Goal: Task Accomplishment & Management: Manage account settings

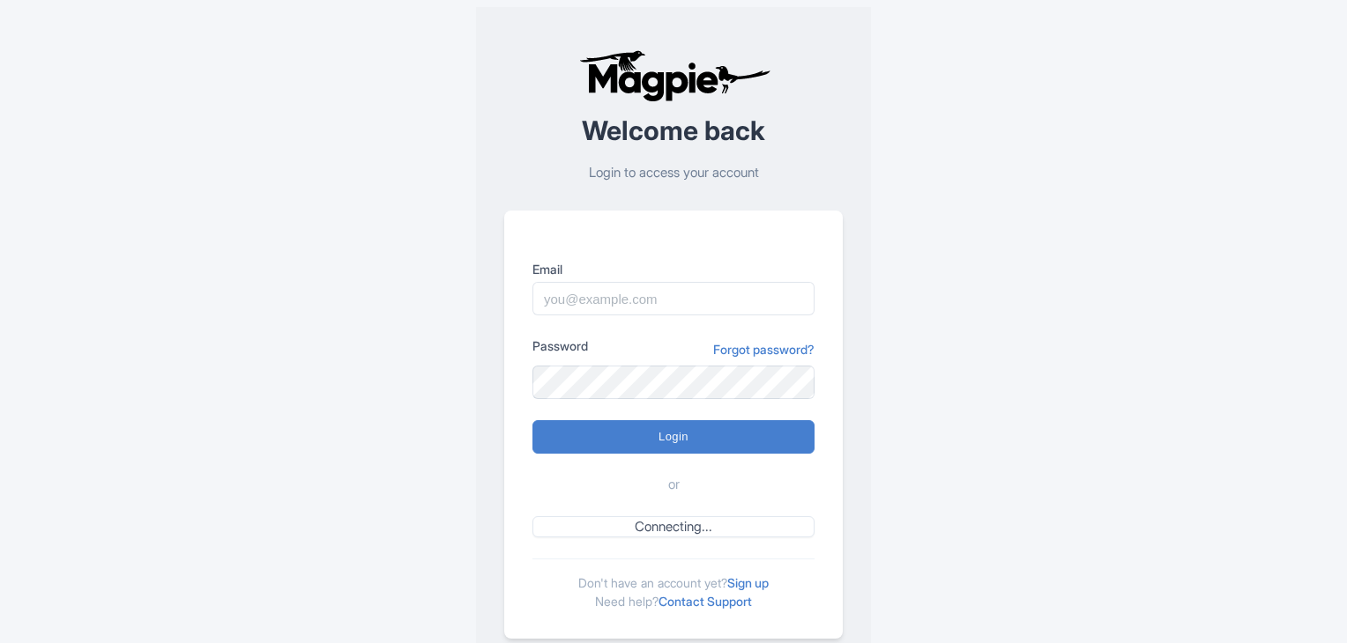
scroll to position [44, 0]
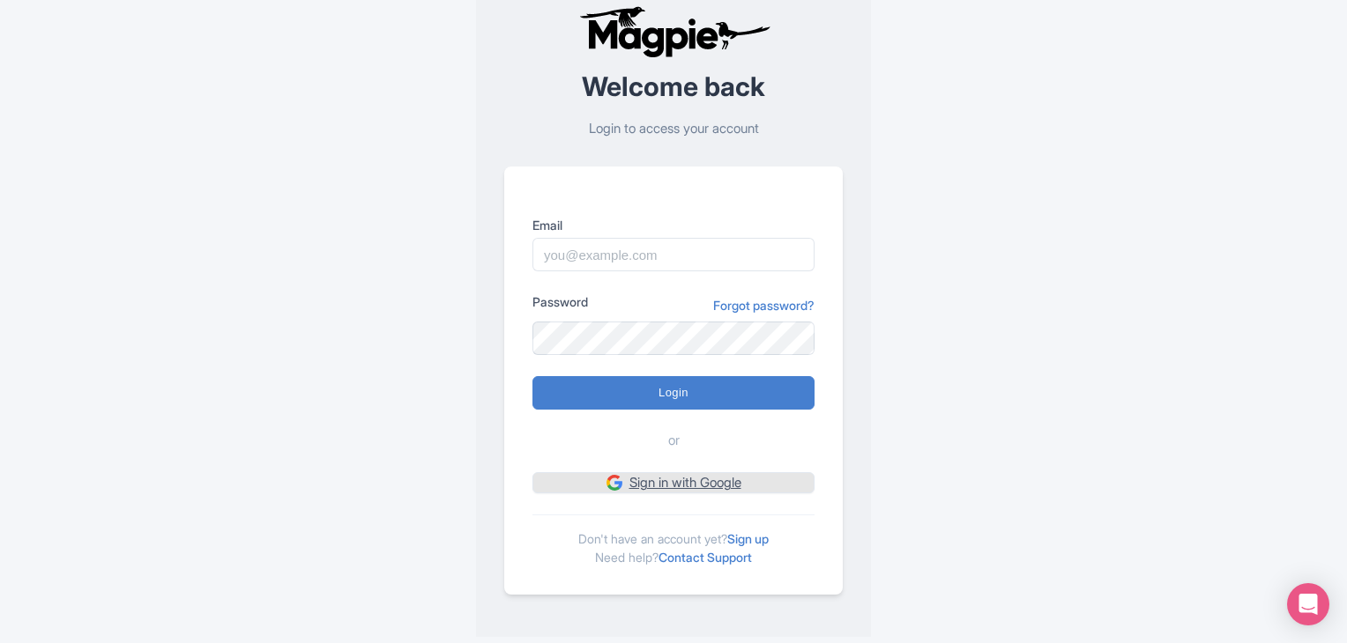
click at [723, 482] on link "Sign in with Google" at bounding box center [673, 483] width 282 height 22
